Goal: Find specific page/section: Find specific page/section

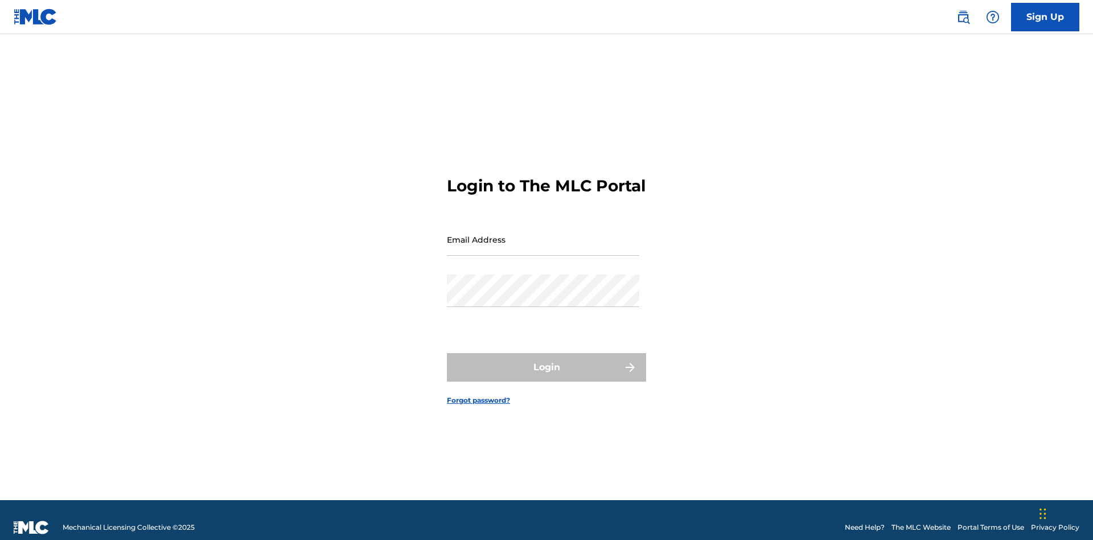
scroll to position [15, 0]
click at [543, 234] on input "Email Address" at bounding box center [543, 239] width 192 height 32
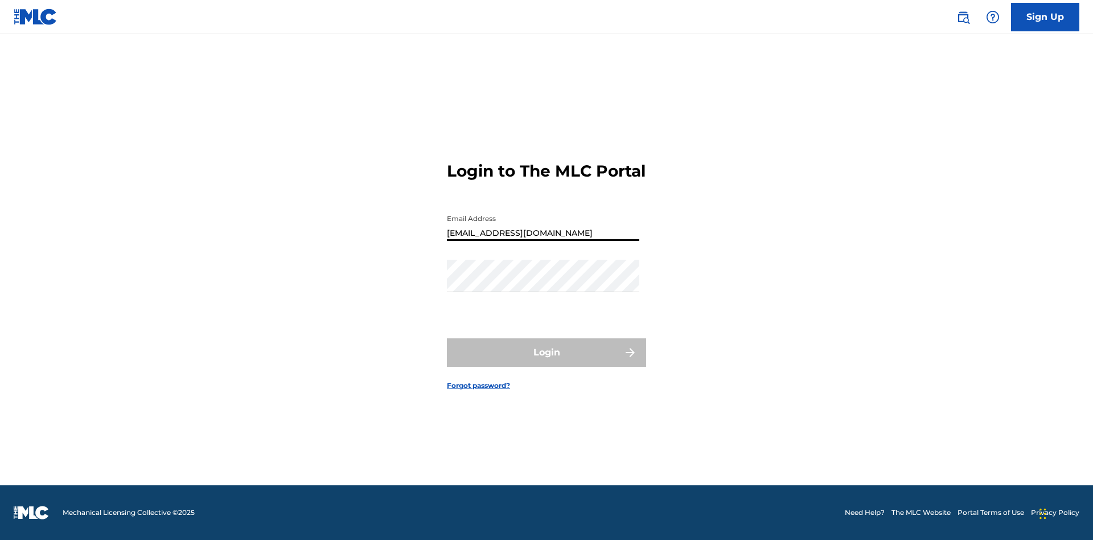
type input "XenaSongwriter@gmail.com"
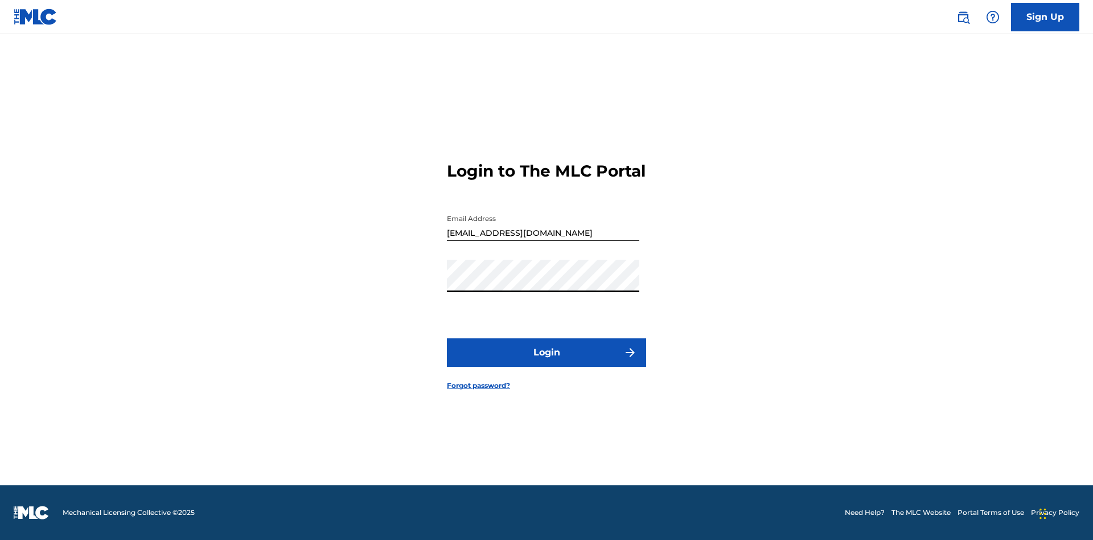
click at [546, 362] on button "Login" at bounding box center [546, 352] width 199 height 28
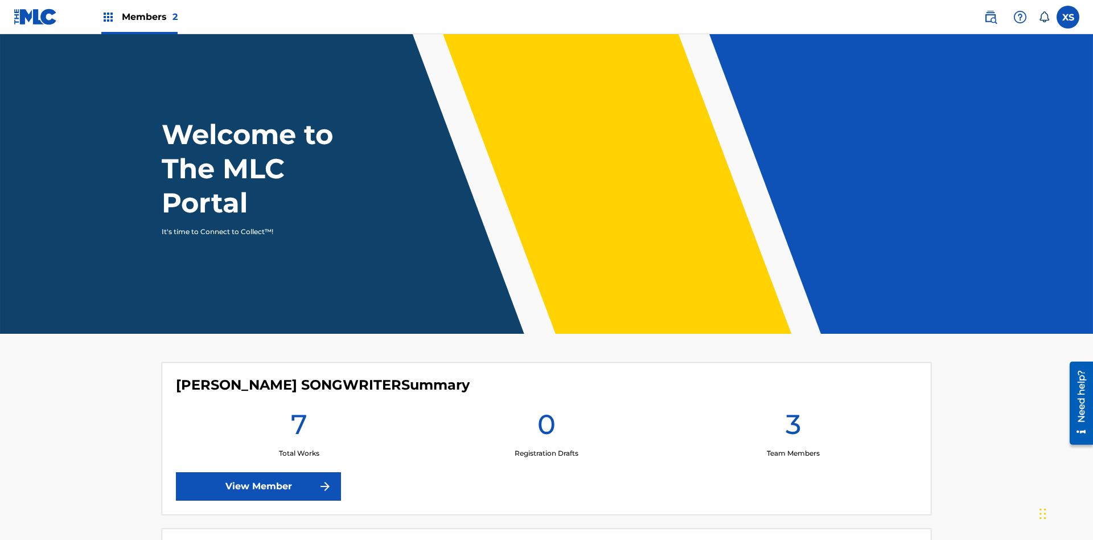
scroll to position [49, 0]
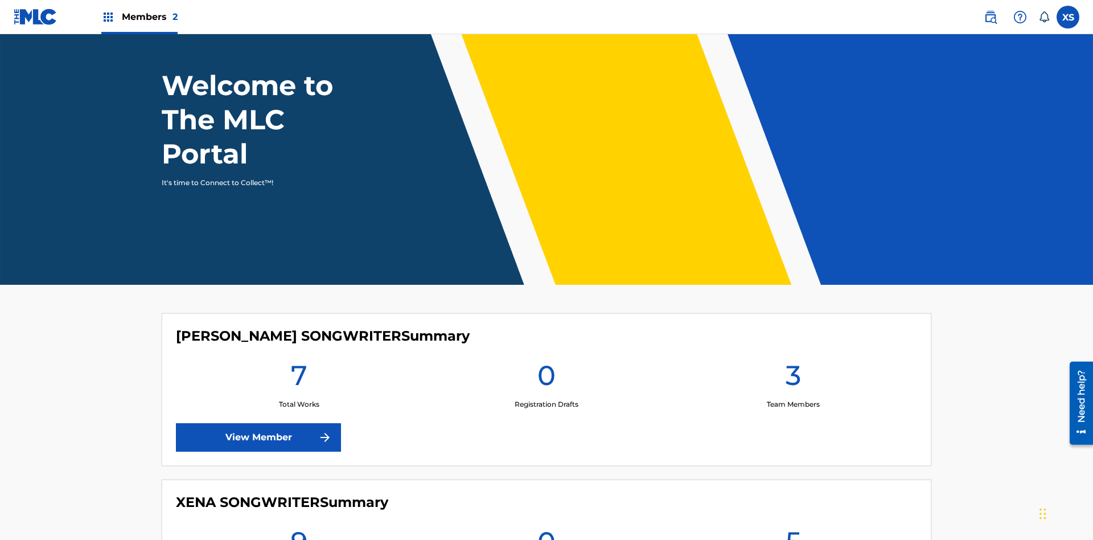
click at [139, 17] on span "Members 2" at bounding box center [150, 16] width 56 height 13
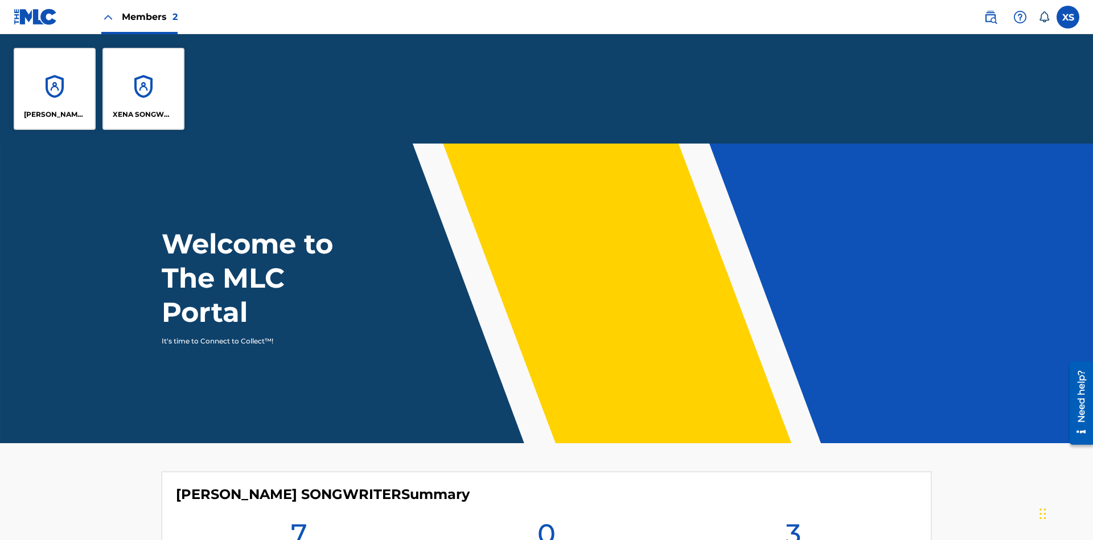
click at [55, 114] on p "CLEO SONGWRITER" at bounding box center [55, 114] width 62 height 10
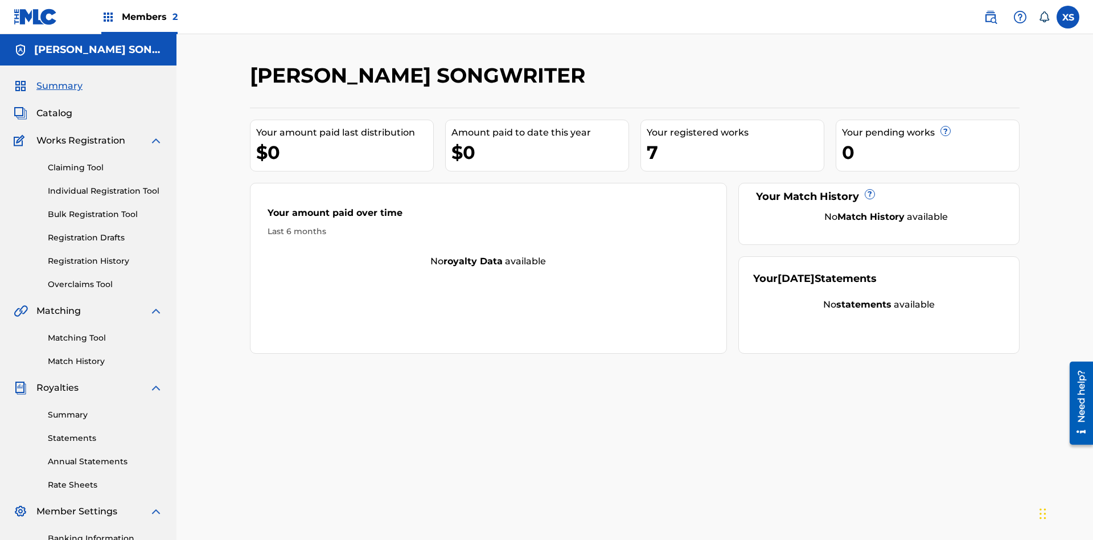
click at [54, 106] on span "Catalog" at bounding box center [54, 113] width 36 height 14
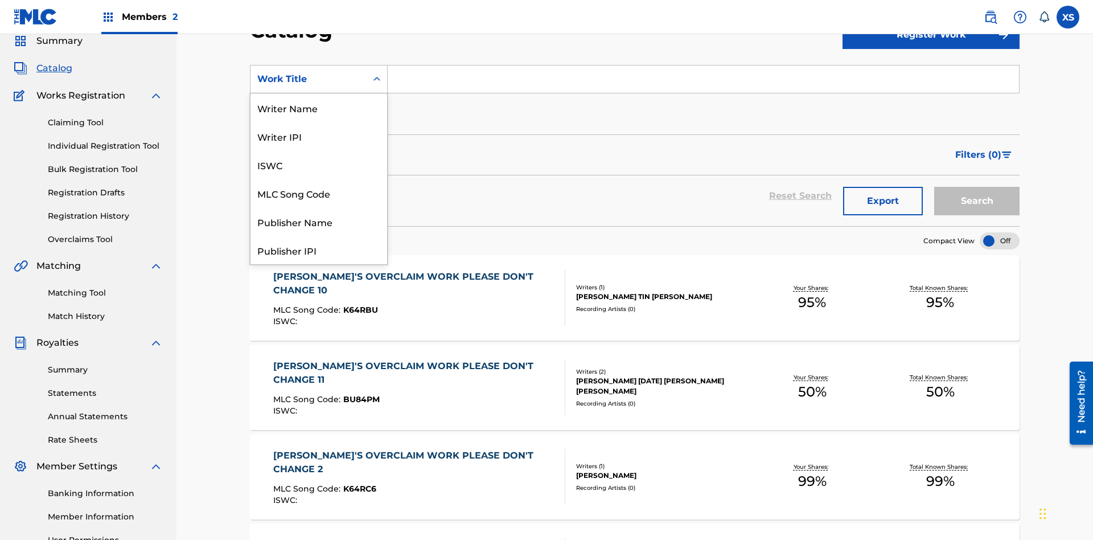
scroll to position [171, 0]
click at [319, 250] on div "Work Title" at bounding box center [318, 250] width 137 height 28
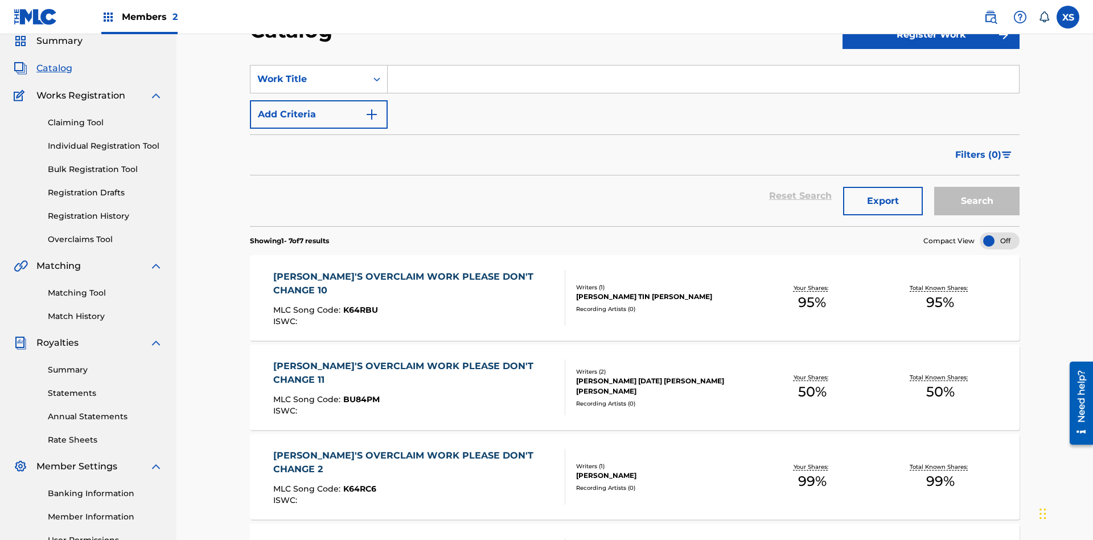
scroll to position [42, 0]
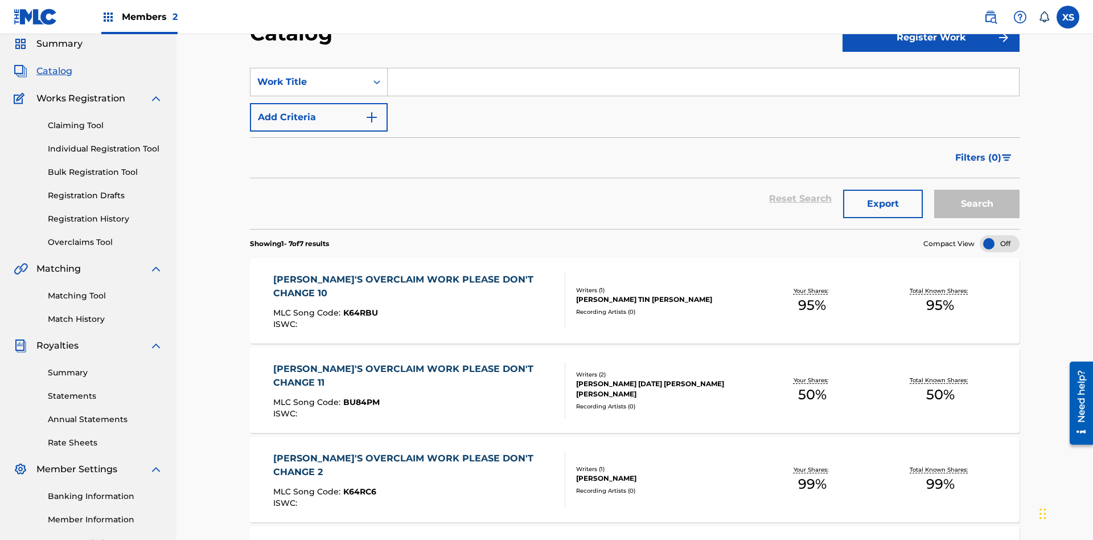
click at [703, 82] on input "Search Form" at bounding box center [703, 81] width 631 height 27
type input "NON-OWNED WORK TO CLAIM"
